Goal: Information Seeking & Learning: Learn about a topic

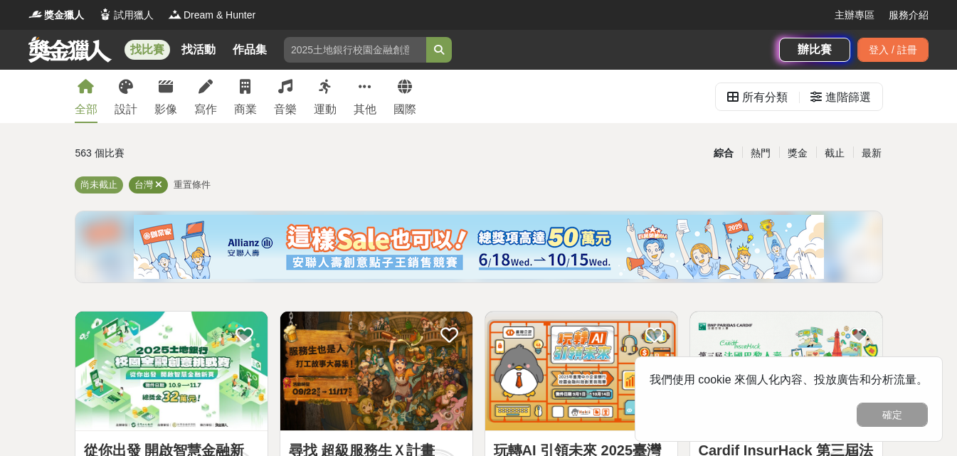
click at [159, 185] on icon at bounding box center [158, 184] width 7 height 9
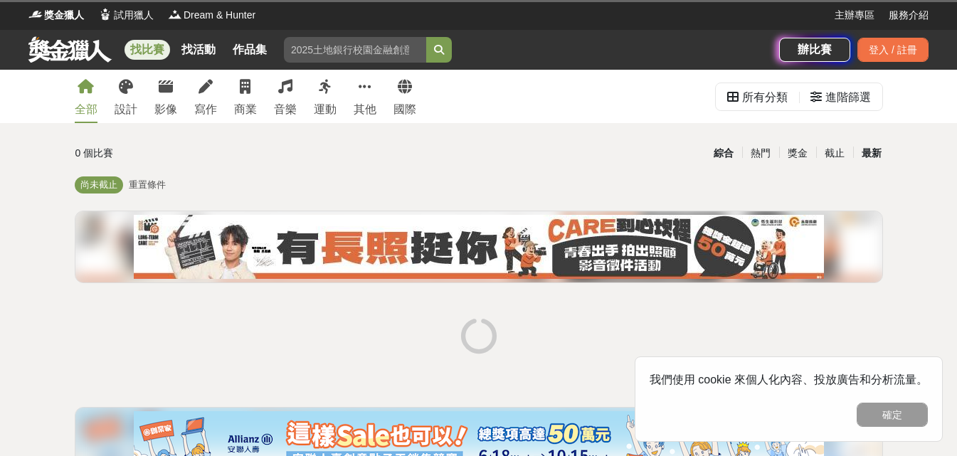
click at [881, 147] on div "最新" at bounding box center [871, 153] width 37 height 25
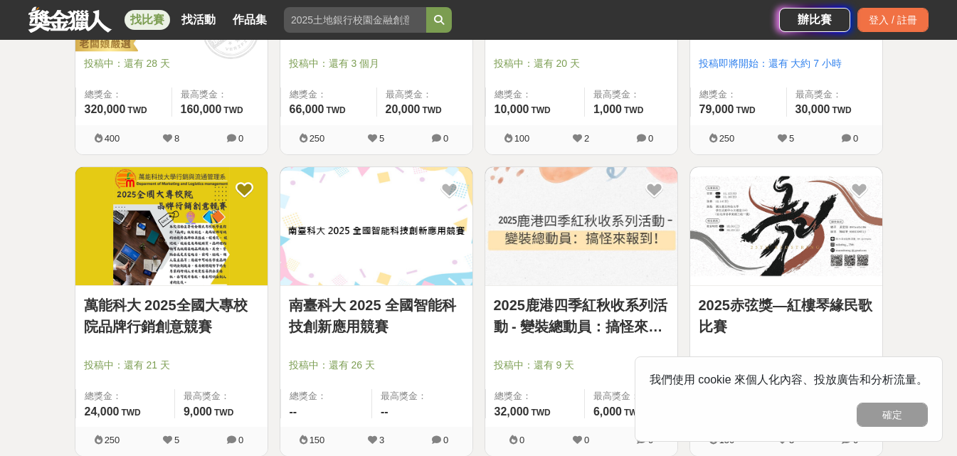
scroll to position [563, 0]
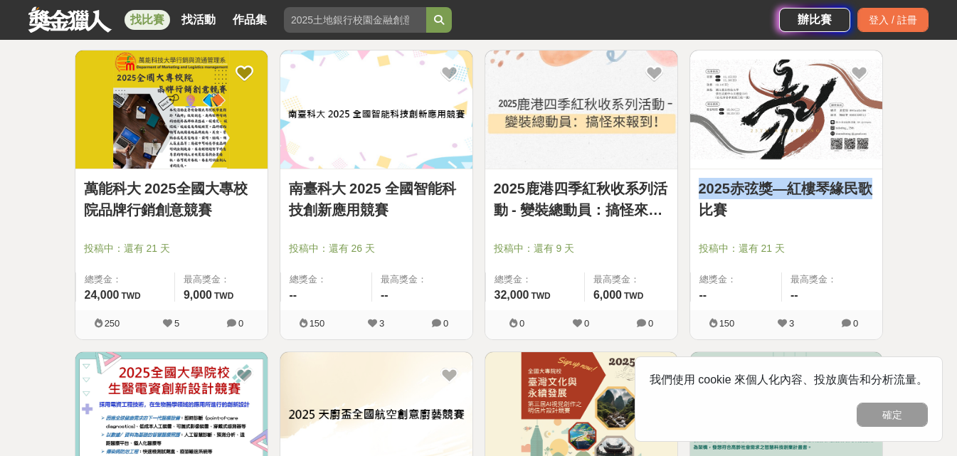
drag, startPoint x: 951, startPoint y: 156, endPoint x: 953, endPoint y: 182, distance: 26.4
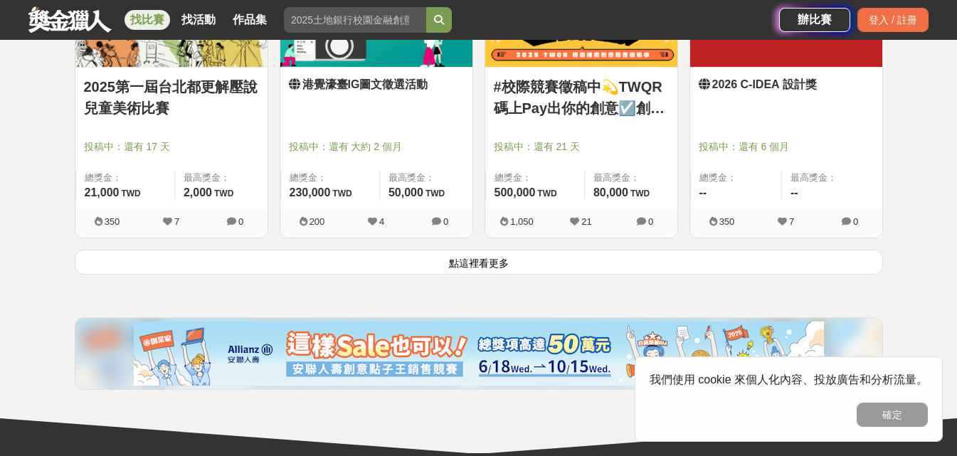
scroll to position [1878, 0]
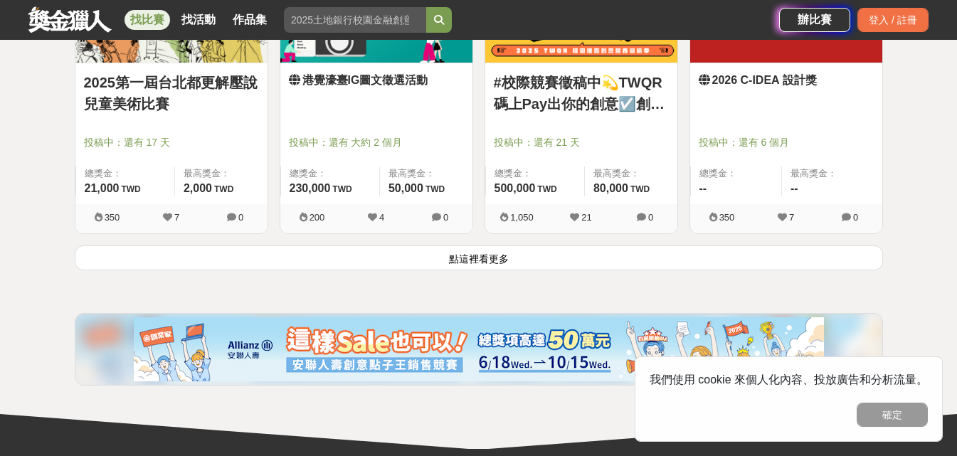
click at [507, 266] on button "點這裡看更多" at bounding box center [479, 257] width 808 height 25
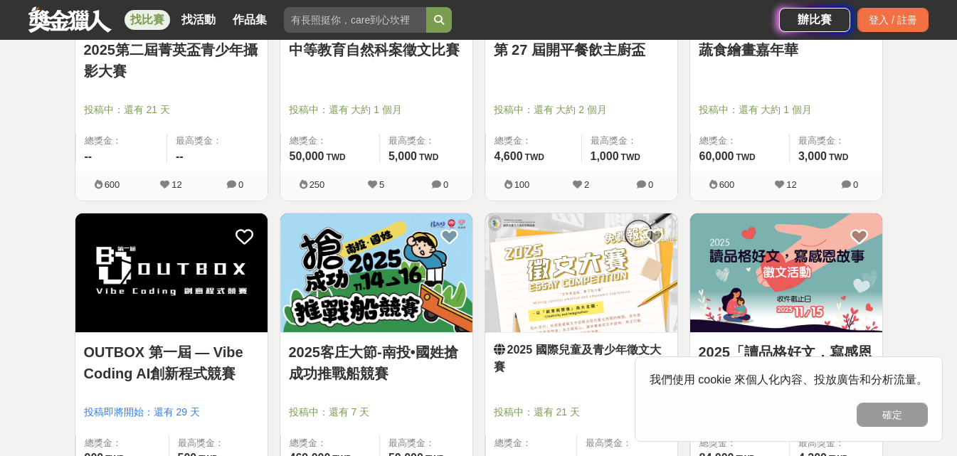
scroll to position [3616, 0]
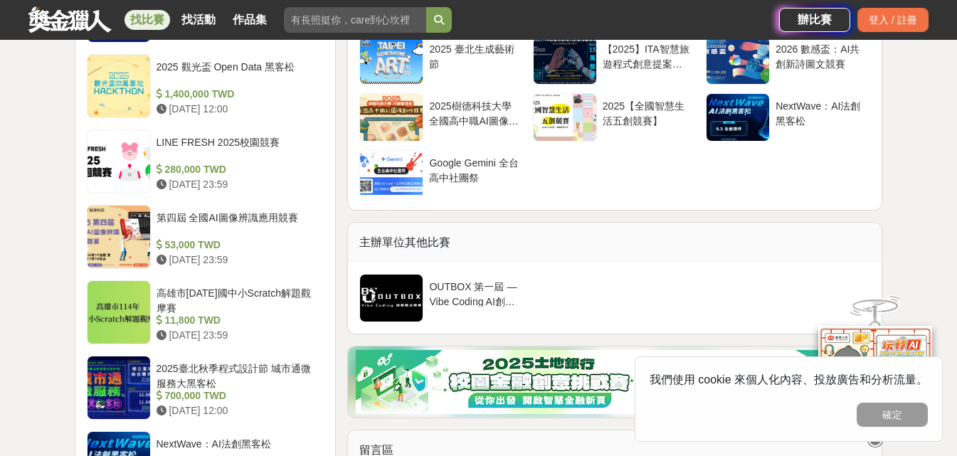
scroll to position [139, 0]
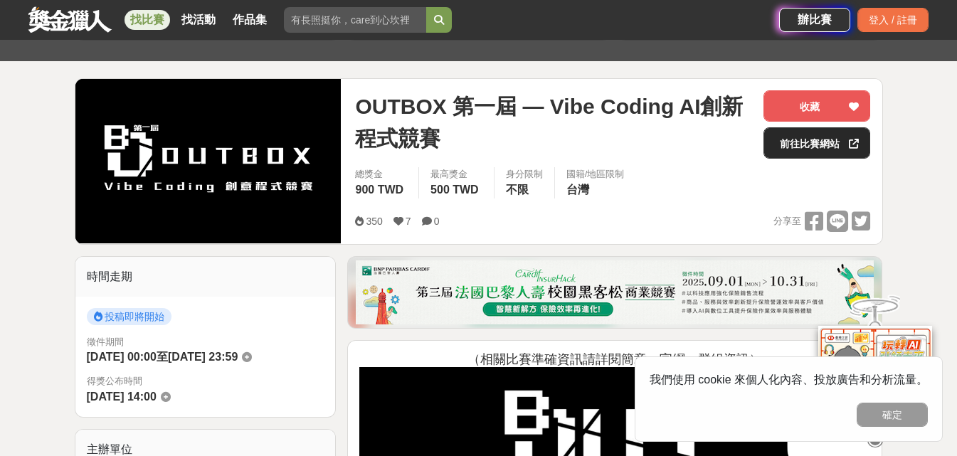
click at [828, 142] on link "前往比賽網站" at bounding box center [816, 142] width 107 height 31
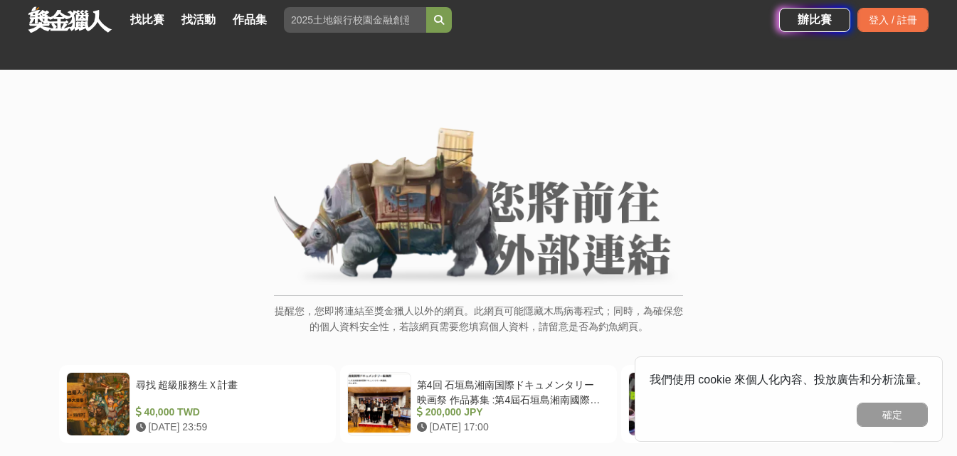
scroll to position [173, 0]
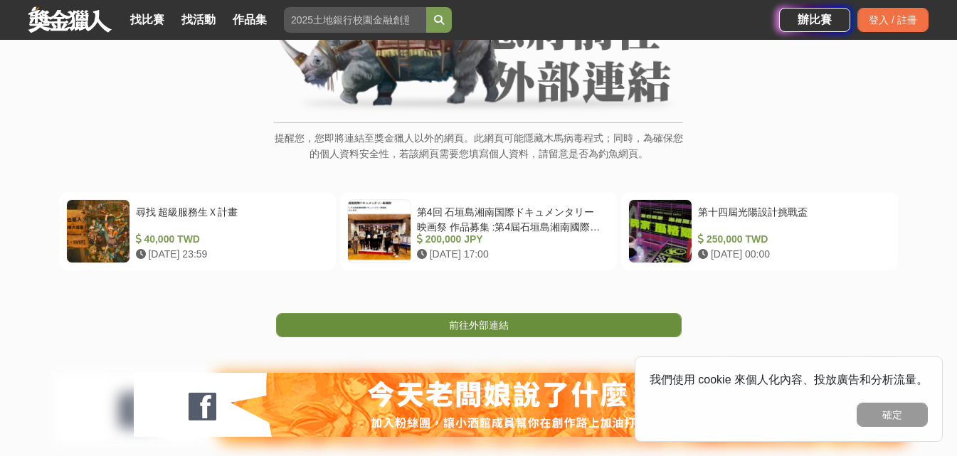
click at [487, 337] on link "前往外部連結" at bounding box center [479, 325] width 406 height 24
